Goal: Find specific page/section: Find specific page/section

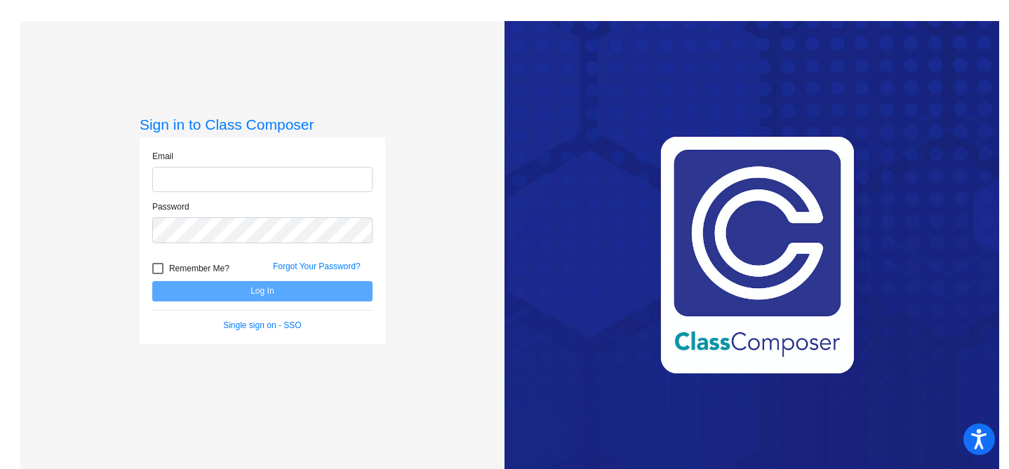
type input "[EMAIL_ADDRESS][DOMAIN_NAME]"
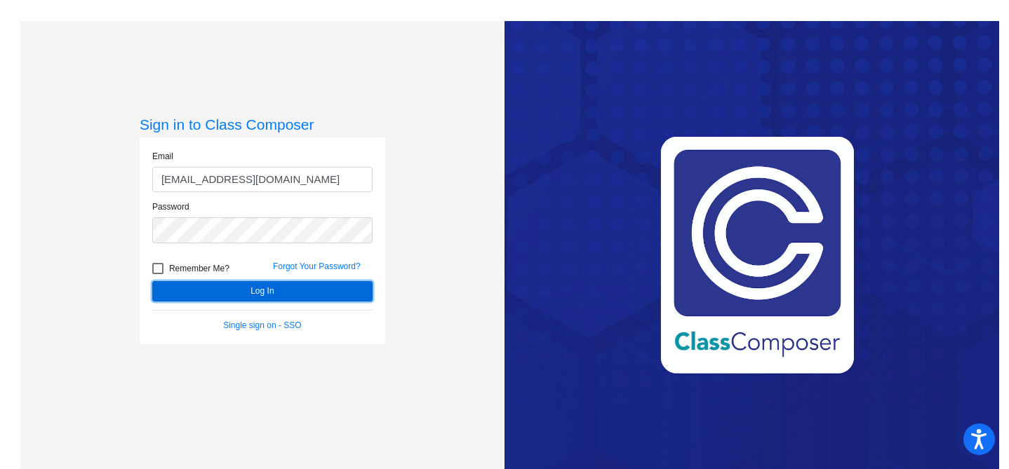
click at [257, 287] on button "Log In" at bounding box center [262, 291] width 220 height 20
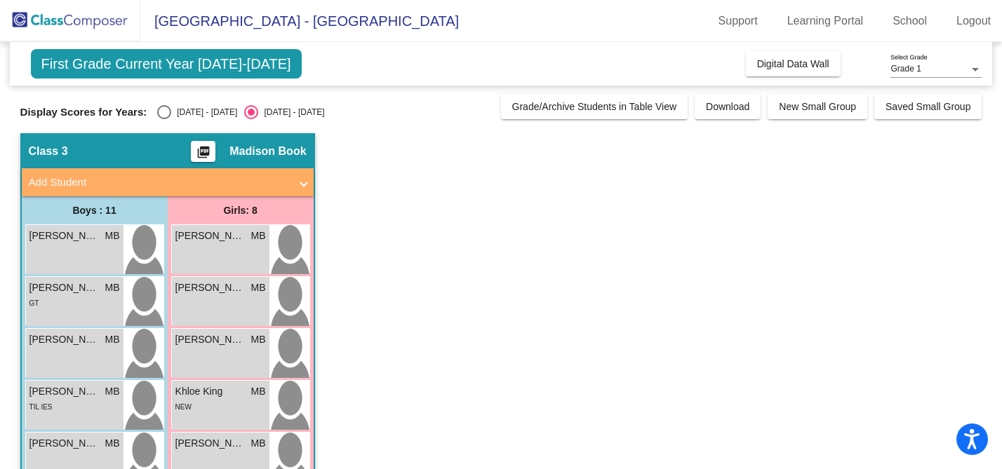
click at [161, 115] on div "Select an option" at bounding box center [164, 112] width 14 height 14
click at [163, 119] on input "[DATE] - [DATE]" at bounding box center [163, 119] width 1 height 1
radio input "true"
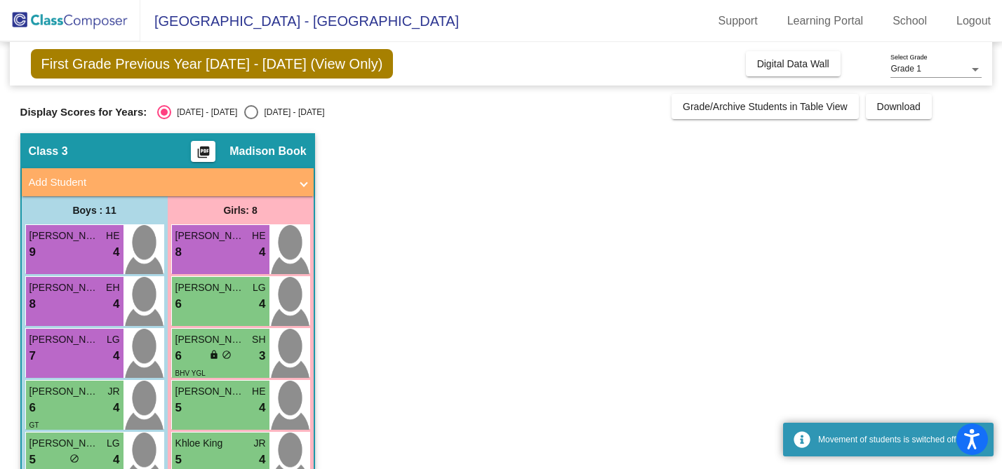
click at [244, 115] on div "Select an option" at bounding box center [251, 112] width 14 height 14
click at [250, 119] on input "[DATE] - [DATE]" at bounding box center [250, 119] width 1 height 1
radio input "true"
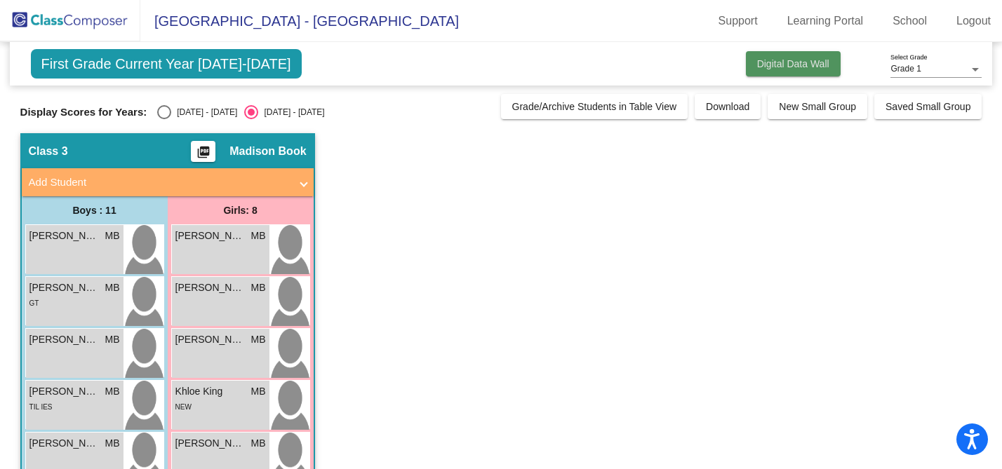
click at [757, 60] on span "Digital Data Wall" at bounding box center [793, 63] width 72 height 11
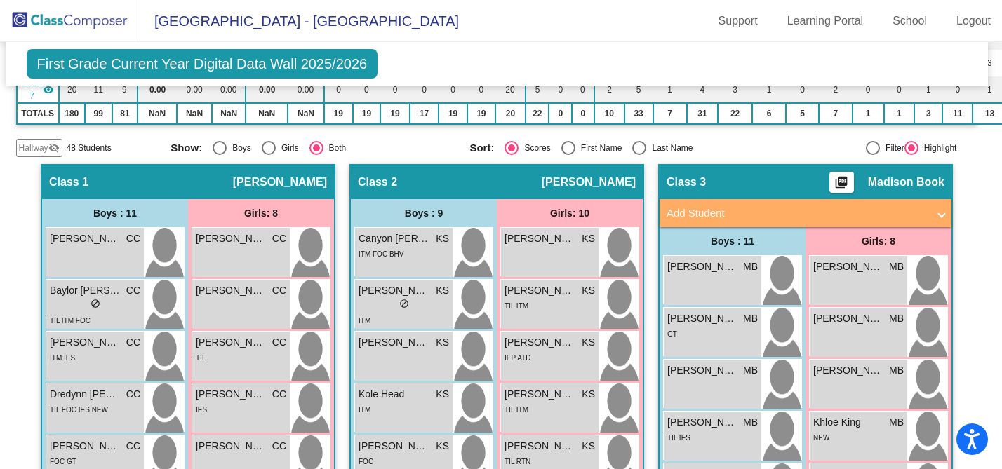
scroll to position [18, 4]
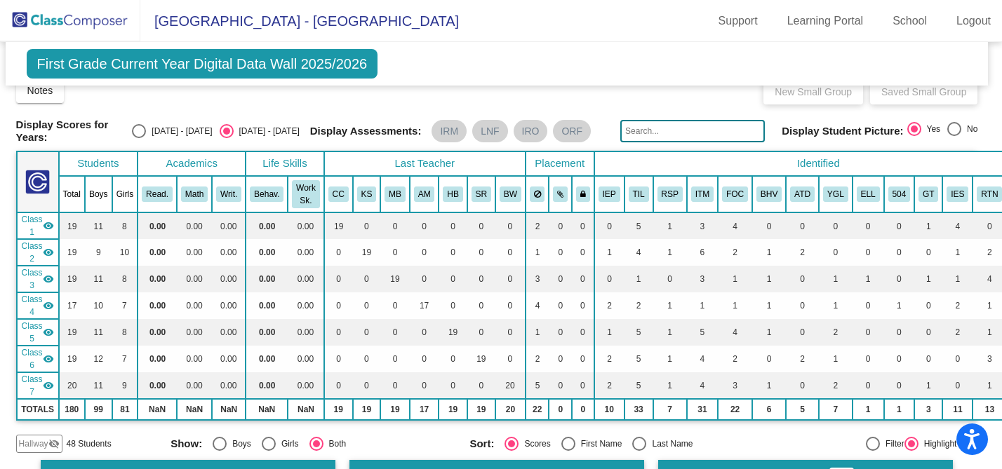
click at [146, 124] on div "Select an option" at bounding box center [139, 131] width 14 height 14
click at [139, 138] on input "[DATE] - [DATE]" at bounding box center [138, 138] width 1 height 1
radio input "true"
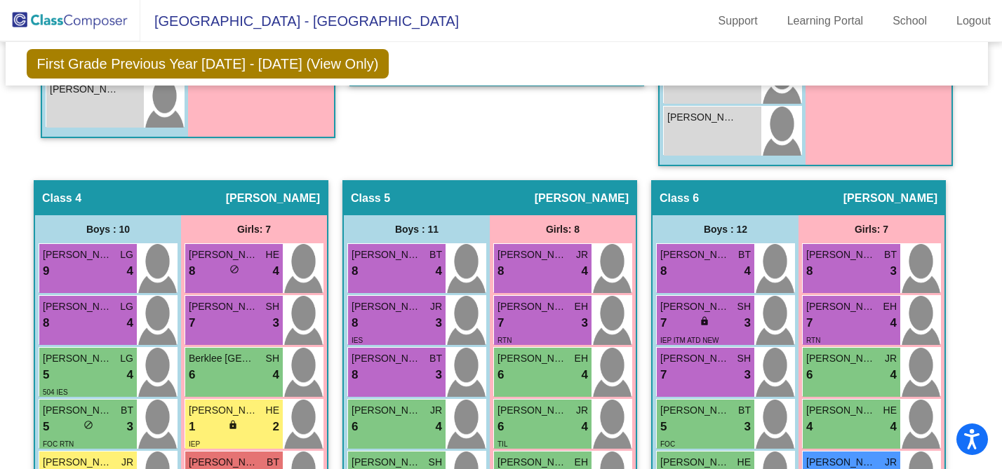
scroll to position [0, 4]
